Goal: Task Accomplishment & Management: Use online tool/utility

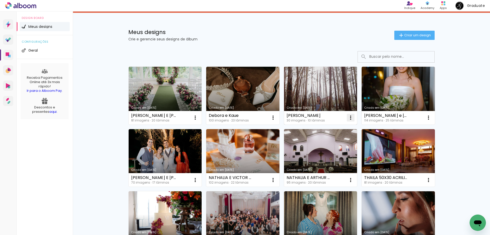
scroll to position [26, 0]
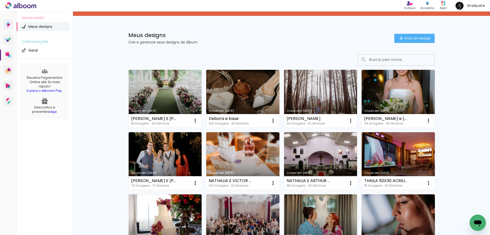
click at [331, 102] on link "Criado em [DATE]" at bounding box center [320, 99] width 73 height 58
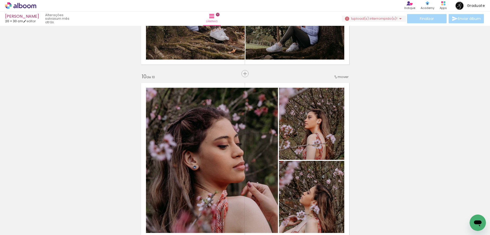
scroll to position [1518, 0]
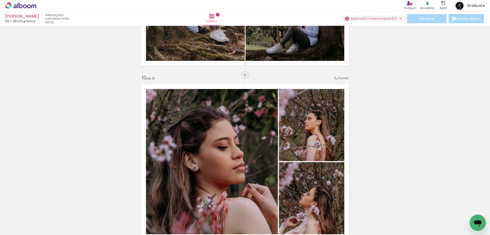
click at [398, 18] on iron-icon at bounding box center [401, 19] width 6 height 6
click at [385, 40] on paper-button "Buscar arquivos interrompidos" at bounding box center [372, 39] width 58 height 8
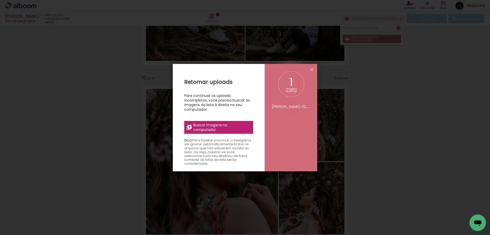
click at [225, 130] on span "Buscar imagens no computador" at bounding box center [221, 127] width 57 height 9
click at [0, 0] on input "file" at bounding box center [0, 0] width 0 height 0
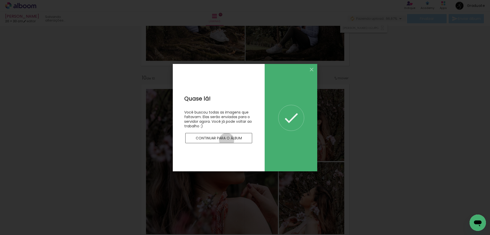
click at [0, 0] on slot "Continuar para o álbum" at bounding box center [0, 0] width 0 height 0
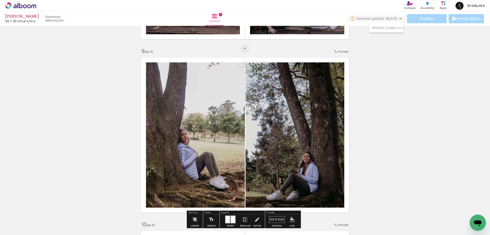
scroll to position [1365, 0]
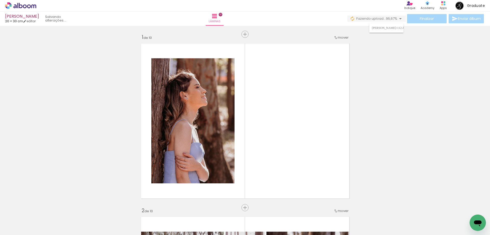
scroll to position [1365, 0]
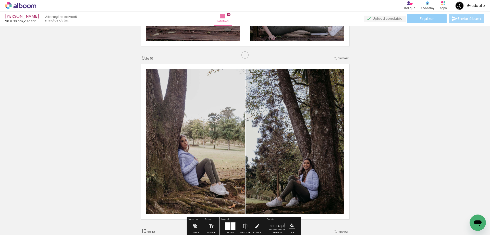
click at [423, 20] on span "Finalizar" at bounding box center [427, 19] width 14 height 4
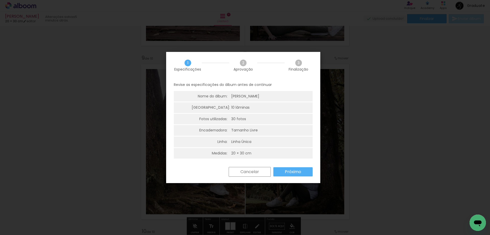
click at [302, 174] on paper-button "Próximo" at bounding box center [293, 171] width 39 height 9
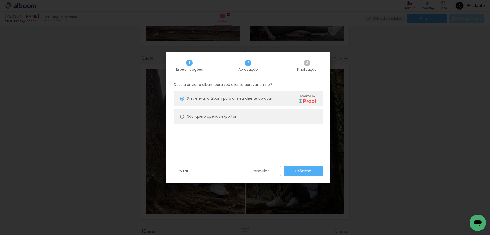
click at [217, 120] on paper-radio-button "Não, quero apenas exportar" at bounding box center [248, 116] width 149 height 15
type paper-radio-button "on"
click at [0, 0] on slot "Próximo" at bounding box center [0, 0] width 0 height 0
type input "Alta, 300 DPI"
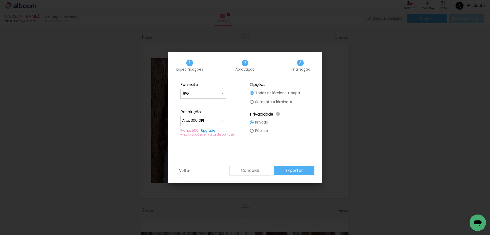
scroll to position [1365, 0]
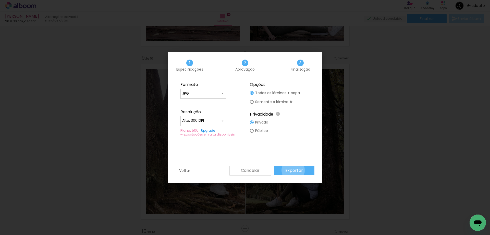
click at [0, 0] on slot "Exportar" at bounding box center [0, 0] width 0 height 0
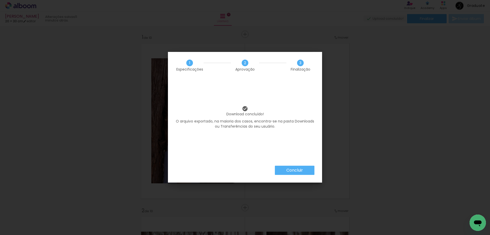
scroll to position [1365, 0]
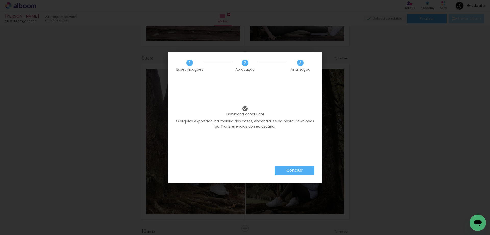
click at [308, 170] on paper-button "Concluir" at bounding box center [295, 170] width 40 height 9
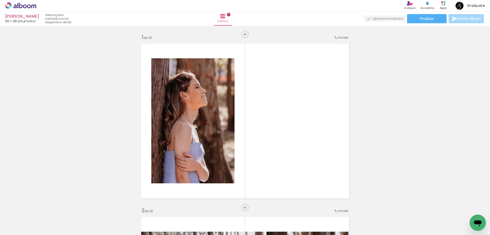
scroll to position [1365, 0]
